Goal: Navigation & Orientation: Find specific page/section

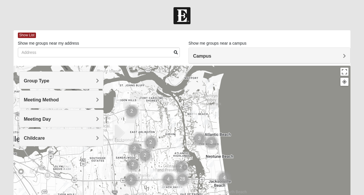
click at [49, 79] on span "Group Type" at bounding box center [37, 80] width 26 height 5
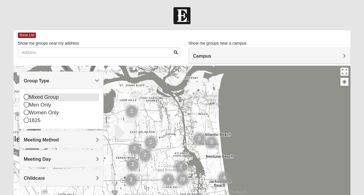
click at [60, 99] on div "Mixed Group" at bounding box center [61, 97] width 75 height 8
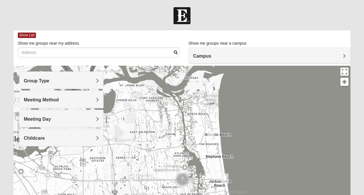
click at [59, 98] on span "Meeting Method" at bounding box center [41, 99] width 35 height 5
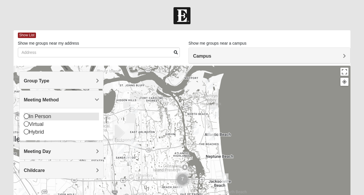
click at [28, 117] on icon at bounding box center [26, 115] width 5 height 5
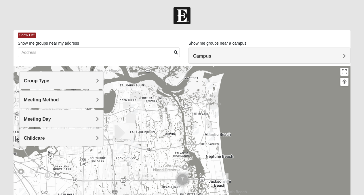
click at [51, 119] on span "Meeting Day" at bounding box center [37, 118] width 27 height 5
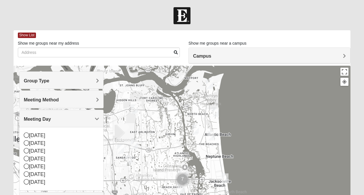
click at [266, 94] on div at bounding box center [182, 181] width 337 height 230
click at [285, 116] on div at bounding box center [182, 181] width 337 height 230
click at [121, 150] on img "Mixed Cossio/Maines 32246" at bounding box center [120, 148] width 7 height 9
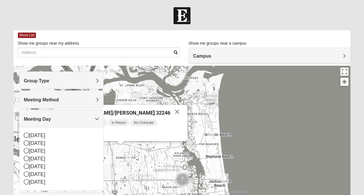
click at [121, 150] on img "Mixed Cossio/Maines 32246" at bounding box center [120, 148] width 7 height 9
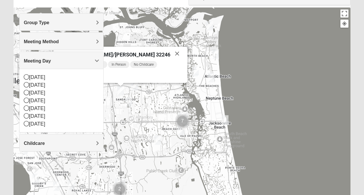
scroll to position [59, 0]
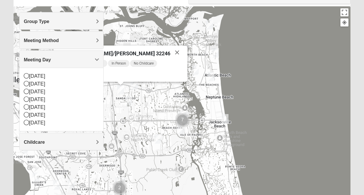
click at [158, 138] on img "Mixed Slack 32224" at bounding box center [157, 138] width 7 height 9
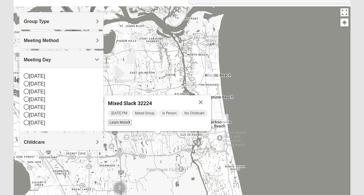
click at [130, 124] on icon at bounding box center [129, 122] width 2 height 3
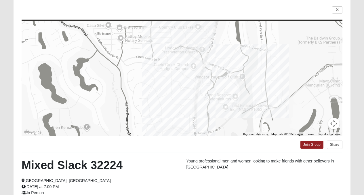
scroll to position [5, 0]
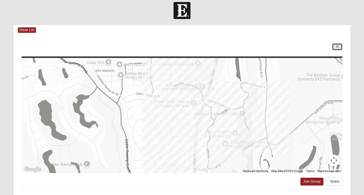
click at [335, 44] on link at bounding box center [337, 46] width 10 height 7
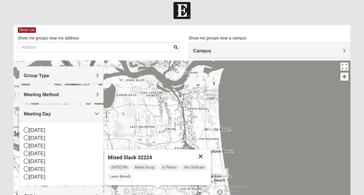
click at [200, 155] on button "Close" at bounding box center [201, 156] width 14 height 14
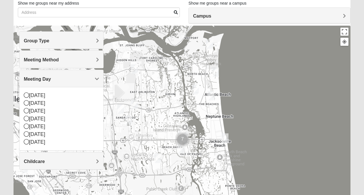
scroll to position [51, 0]
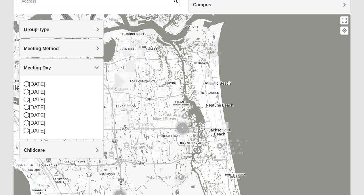
click at [183, 135] on img "Mixed Irish 32224" at bounding box center [180, 137] width 7 height 9
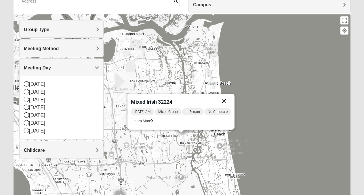
click at [225, 102] on button "Close" at bounding box center [224, 101] width 14 height 14
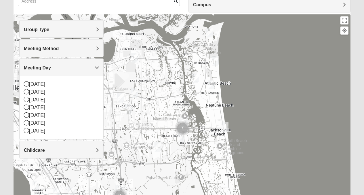
click at [225, 127] on img "Mixed Watkins 32250" at bounding box center [224, 126] width 7 height 9
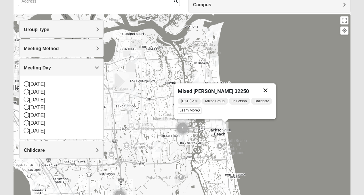
click at [270, 89] on button "Close" at bounding box center [265, 90] width 14 height 14
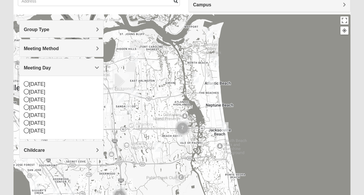
click at [212, 85] on img "Mixed Dennis 32233" at bounding box center [211, 84] width 7 height 9
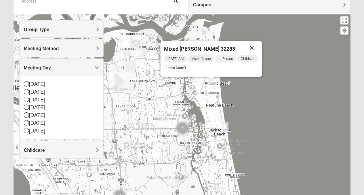
click at [253, 46] on button "Close" at bounding box center [251, 48] width 14 height 14
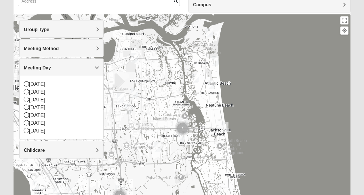
click at [129, 108] on img "Mixed Davis 32246" at bounding box center [128, 108] width 7 height 9
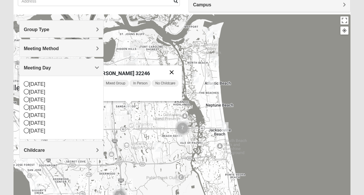
click at [174, 70] on button "Close" at bounding box center [172, 72] width 14 height 14
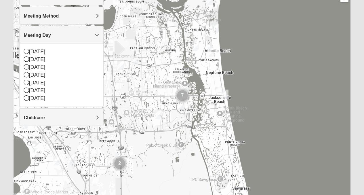
scroll to position [82, 0]
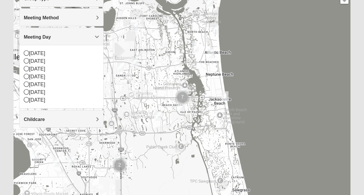
click at [59, 15] on span "Meeting Method" at bounding box center [41, 17] width 35 height 5
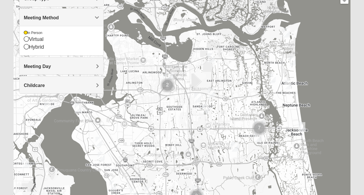
drag, startPoint x: 181, startPoint y: 73, endPoint x: 259, endPoint y: 104, distance: 83.7
click at [259, 104] on div at bounding box center [182, 99] width 337 height 230
click at [211, 93] on img "Mixed Bell-Higgins 32246" at bounding box center [211, 92] width 7 height 9
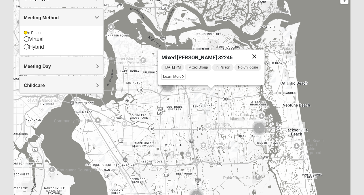
click at [257, 54] on button "Close" at bounding box center [254, 56] width 14 height 14
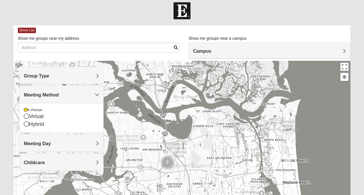
scroll to position [0, 0]
